Goal: Information Seeking & Learning: Learn about a topic

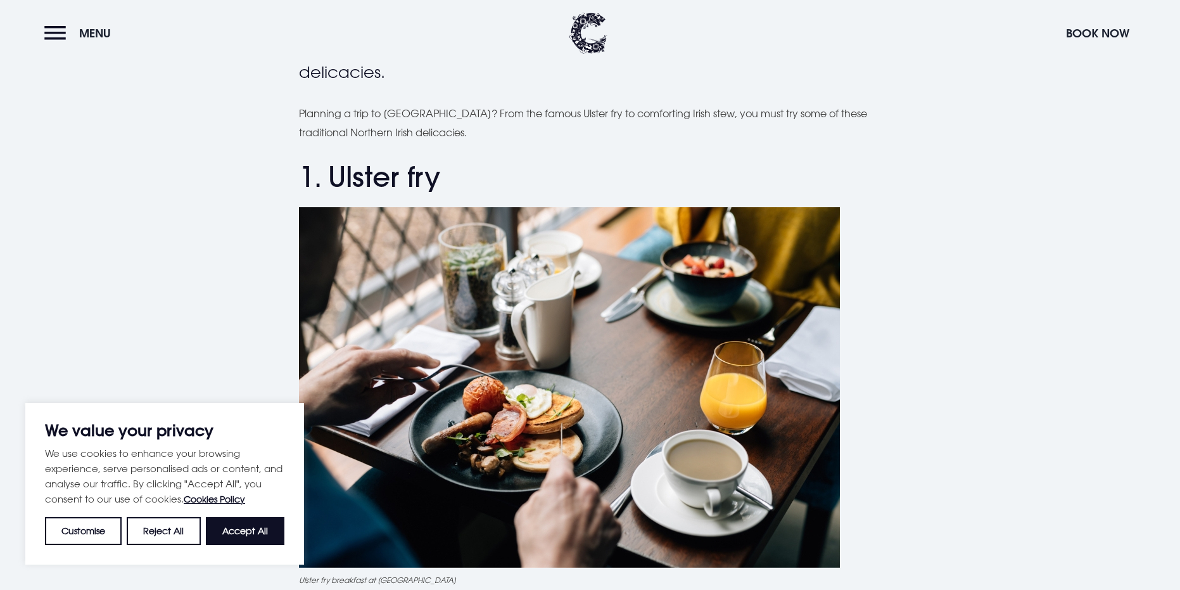
scroll to position [63, 0]
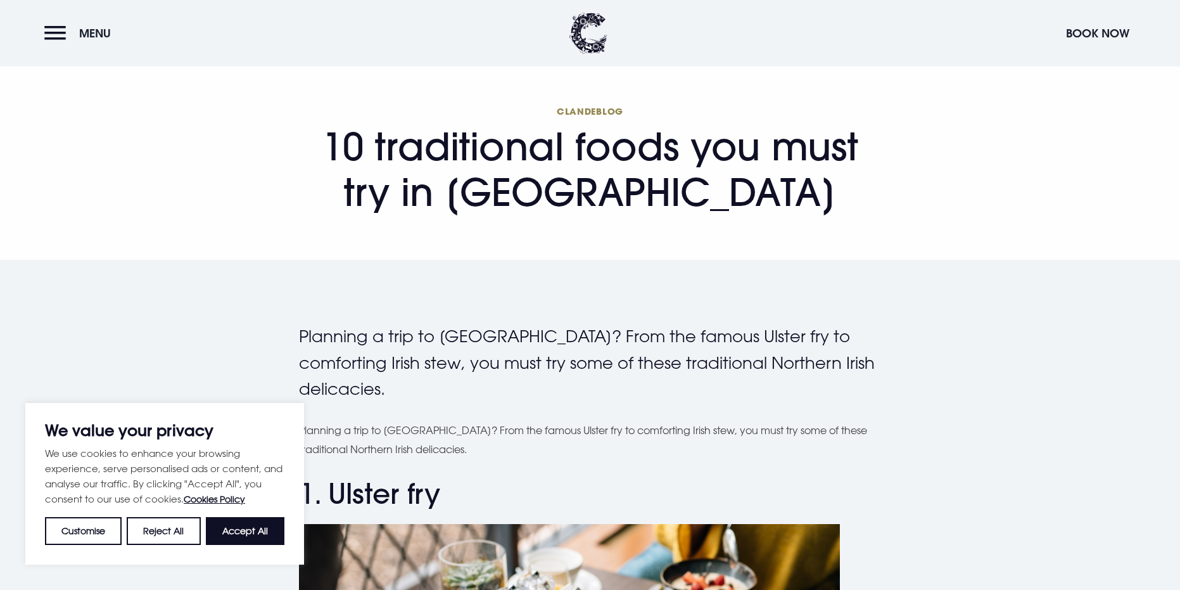
drag, startPoint x: 327, startPoint y: 144, endPoint x: 826, endPoint y: 201, distance: 501.6
click at [826, 201] on h1 "Clandeblog 10 traditional foods you must try in [GEOGRAPHIC_DATA]" at bounding box center [590, 160] width 583 height 110
click at [250, 526] on button "Accept All" at bounding box center [245, 531] width 79 height 28
checkbox input "true"
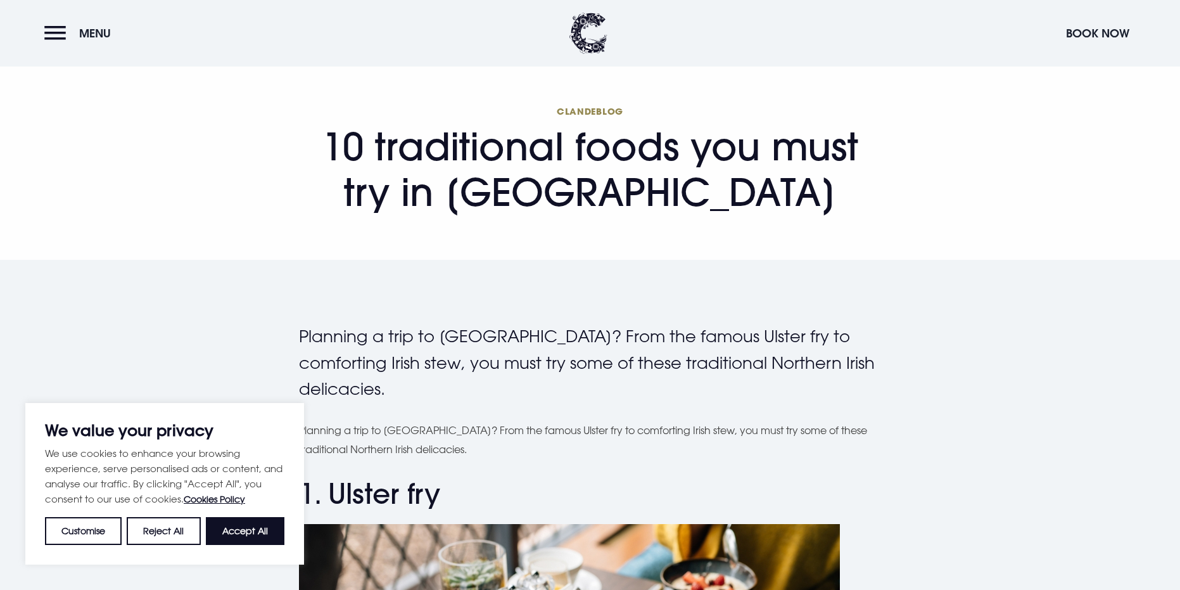
checkbox input "true"
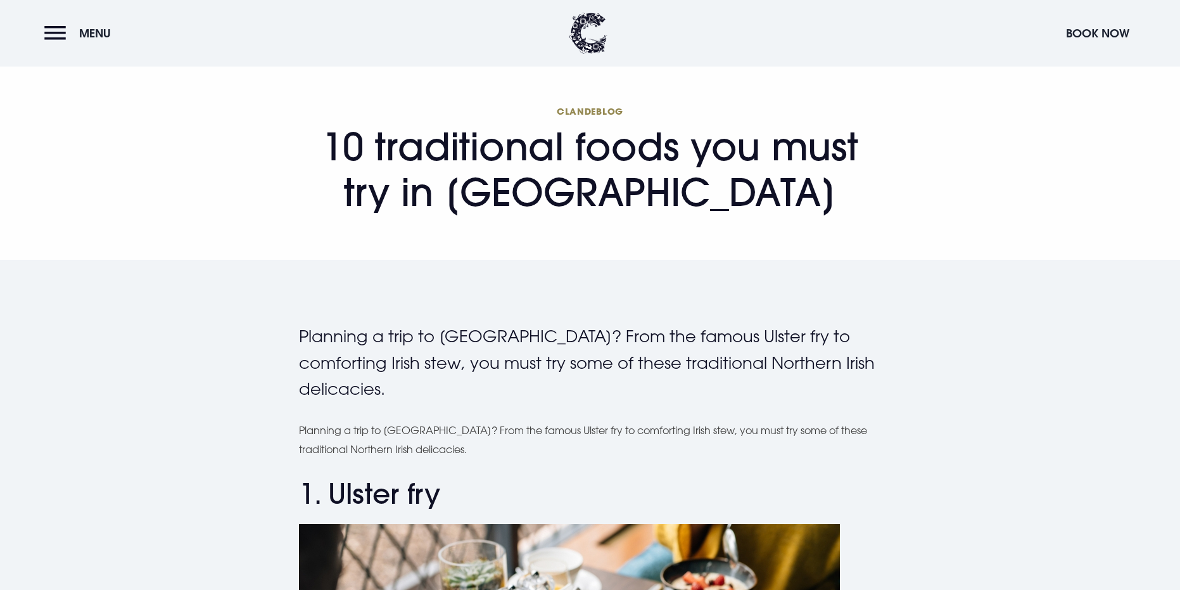
copy h1 "10 traditional foods you must try in [GEOGRAPHIC_DATA]"
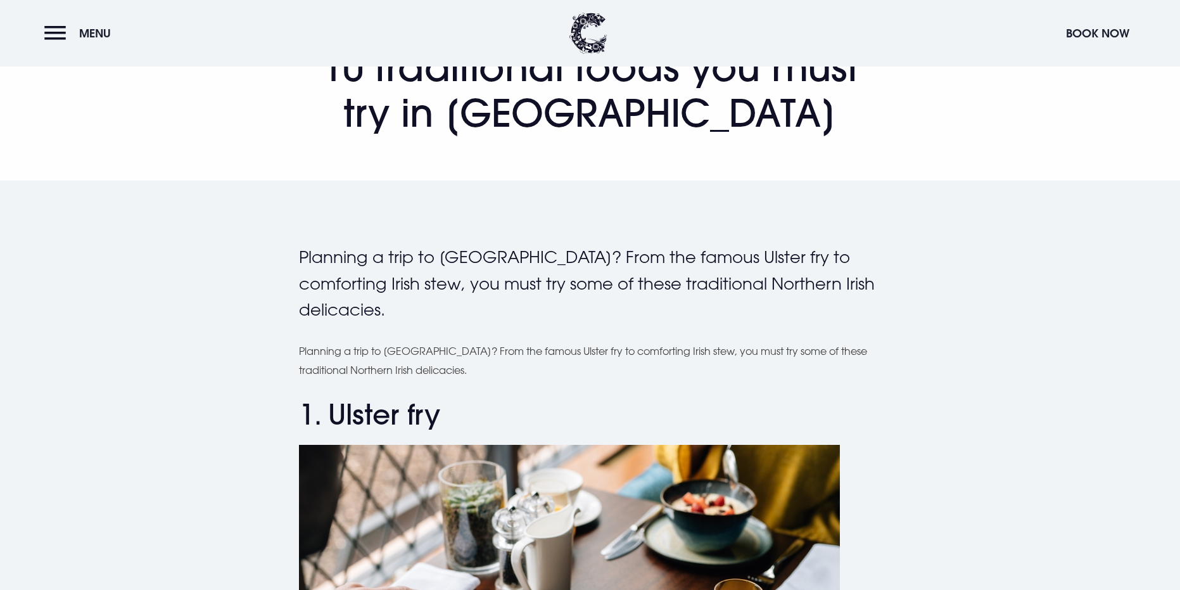
scroll to position [317, 0]
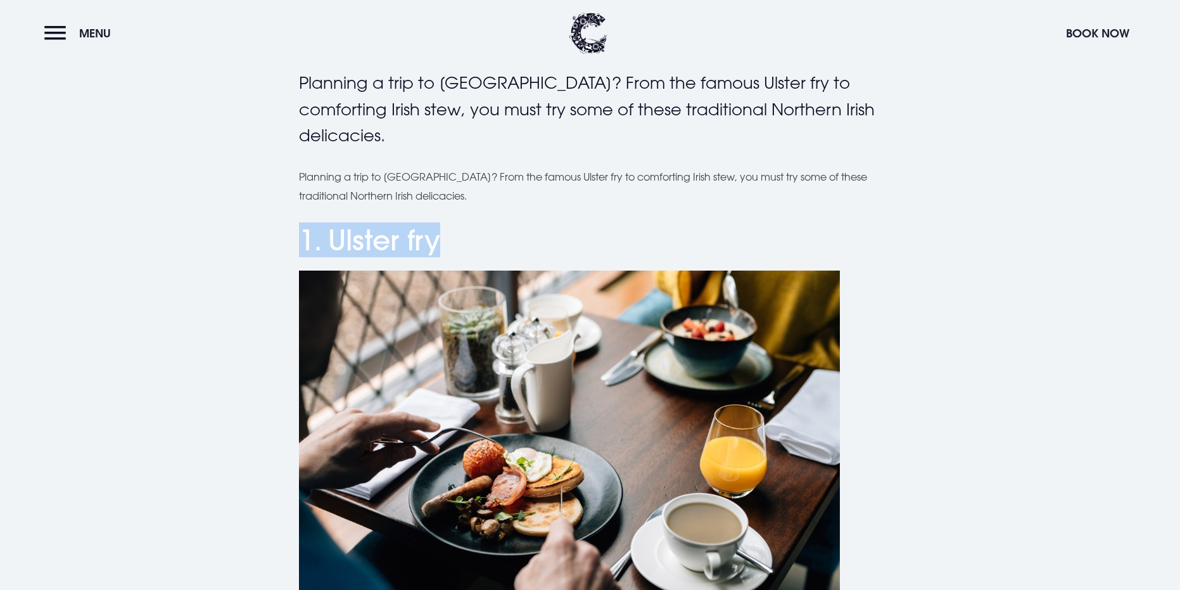
drag, startPoint x: 299, startPoint y: 239, endPoint x: 460, endPoint y: 250, distance: 161.9
click at [460, 250] on h2 "1. Ulster fry" at bounding box center [590, 241] width 583 height 34
copy h2 "1. Ulster fry"
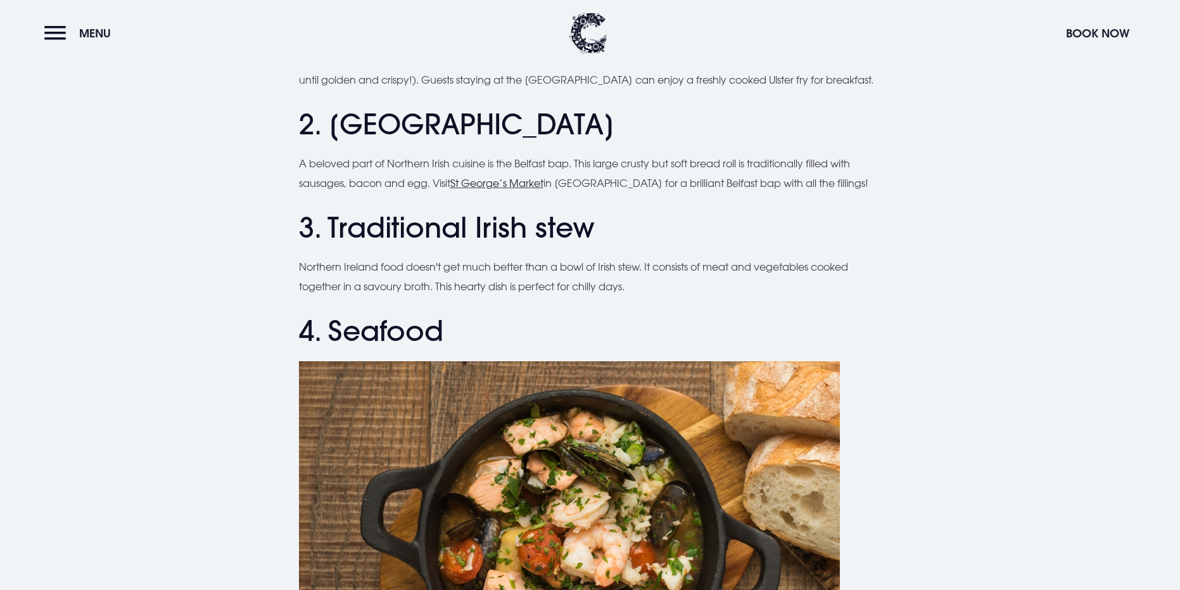
scroll to position [823, 0]
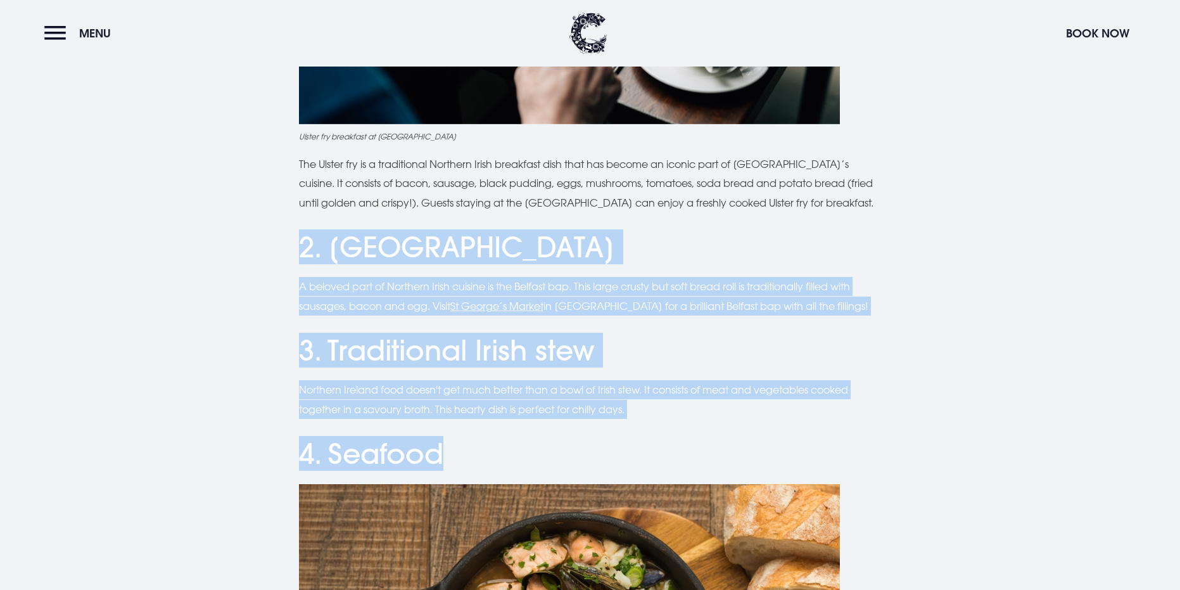
drag, startPoint x: 306, startPoint y: 249, endPoint x: 479, endPoint y: 439, distance: 256.9
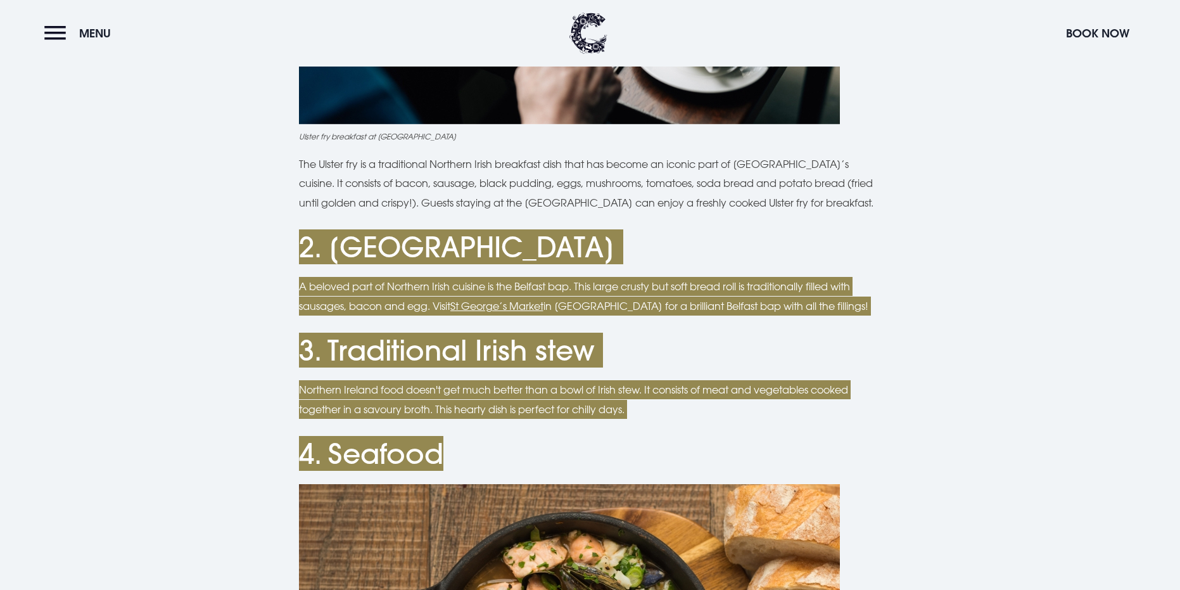
copy div "2. Belfast bap A beloved part of Northern Irish cuisine is the [GEOGRAPHIC_DATA…"
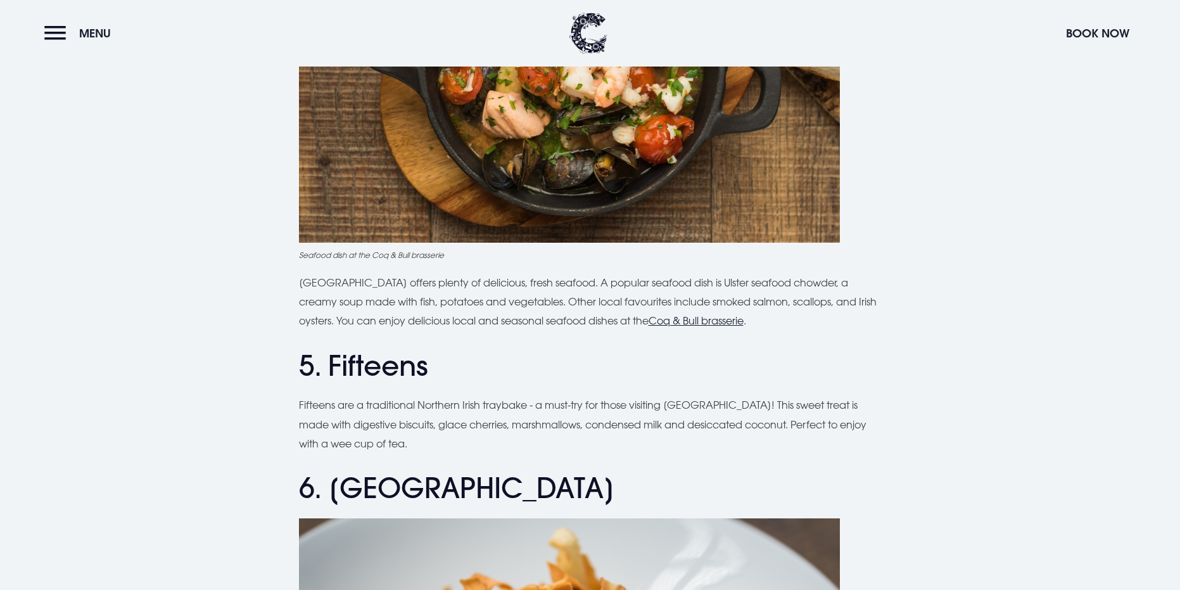
scroll to position [1520, 0]
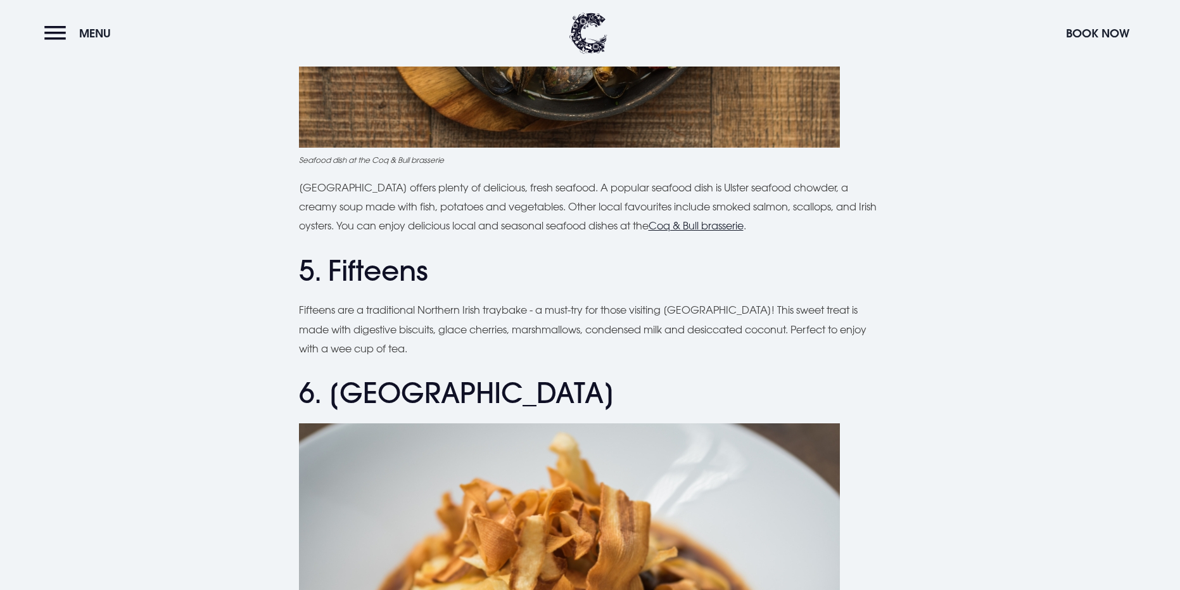
click at [314, 277] on h2 "5. Fifteens" at bounding box center [590, 271] width 583 height 34
drag, startPoint x: 300, startPoint y: 265, endPoint x: 454, endPoint y: 263, distance: 154.5
click at [454, 263] on h2 "5. Fifteens" at bounding box center [590, 271] width 583 height 34
copy h2 "5. Fifteens"
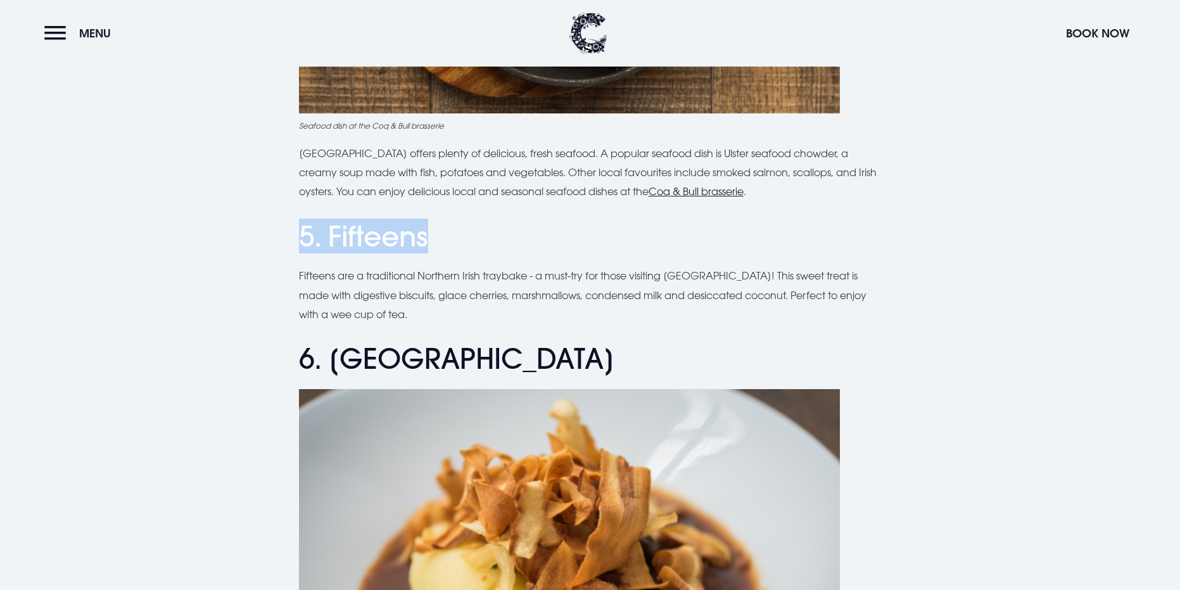
scroll to position [1646, 0]
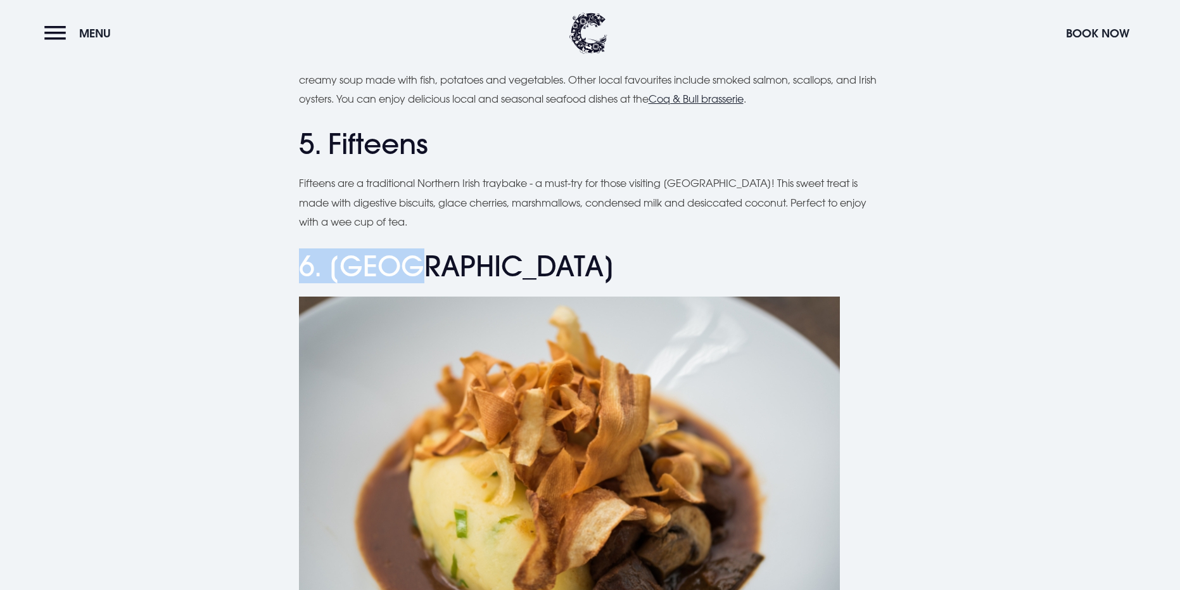
drag, startPoint x: 294, startPoint y: 250, endPoint x: 468, endPoint y: 258, distance: 174.4
copy h2 "6. [GEOGRAPHIC_DATA]"
